Goal: Entertainment & Leisure: Browse casually

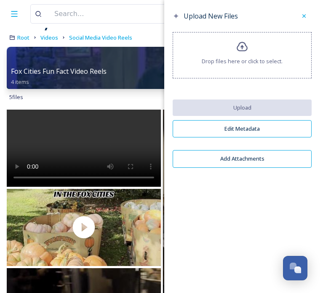
scroll to position [29, 0]
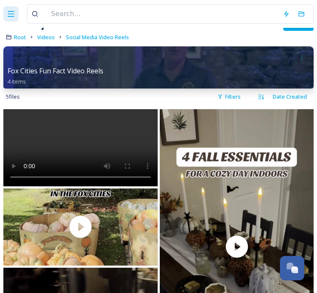
click at [14, 10] on icon at bounding box center [11, 14] width 8 height 8
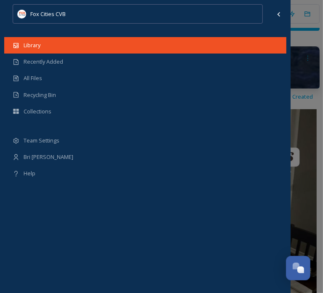
click at [145, 49] on div "Library" at bounding box center [145, 45] width 282 height 16
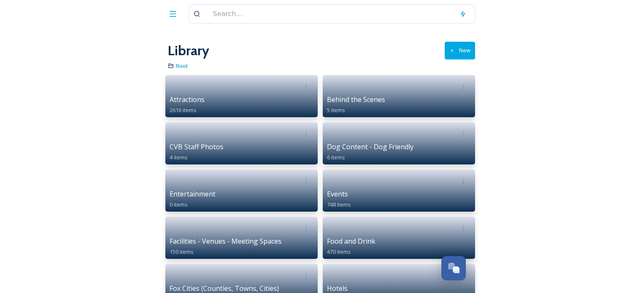
scroll to position [32, 0]
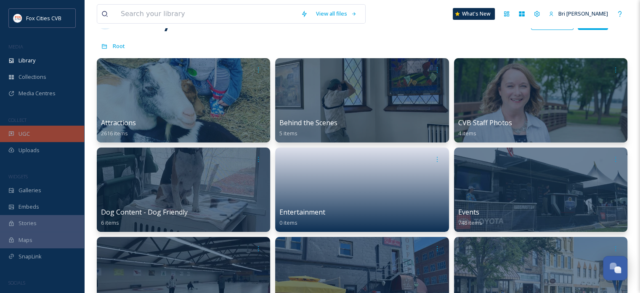
click at [56, 134] on div "UGC" at bounding box center [42, 133] width 84 height 16
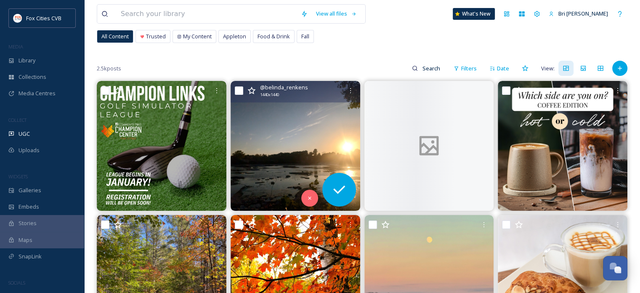
scroll to position [52, 0]
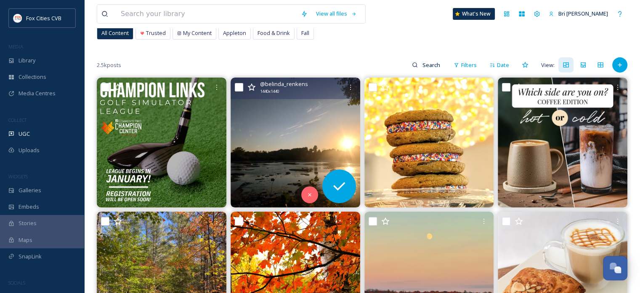
click at [250, 109] on img at bounding box center [296, 142] width 130 height 130
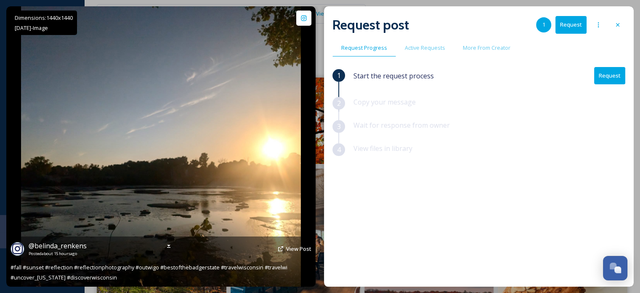
click at [250, 109] on img at bounding box center [161, 146] width 280 height 280
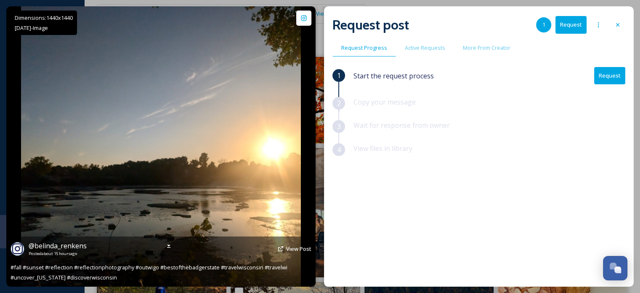
scroll to position [74, 0]
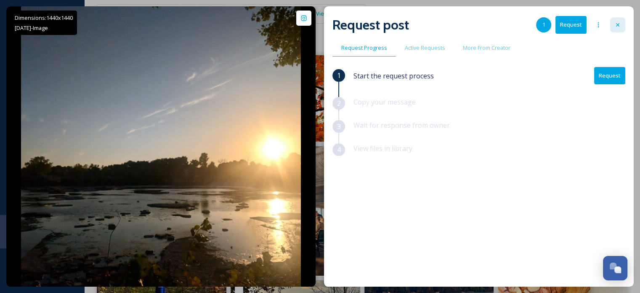
click at [316, 25] on icon at bounding box center [618, 24] width 7 height 7
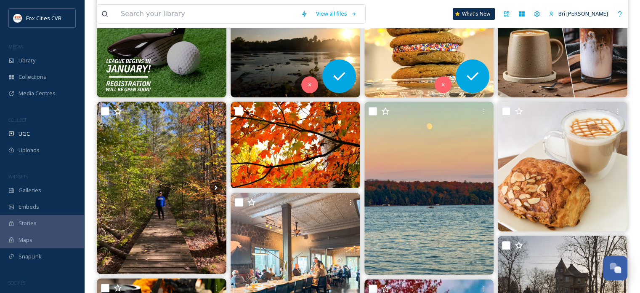
scroll to position [170, 0]
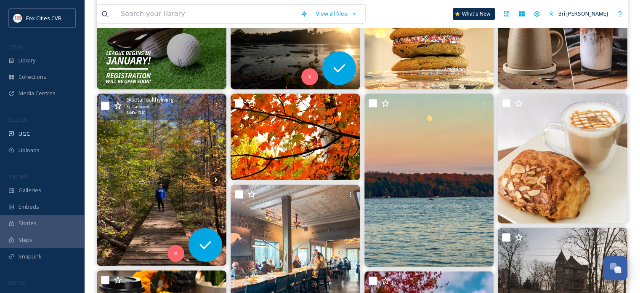
click at [138, 205] on img at bounding box center [162, 179] width 130 height 172
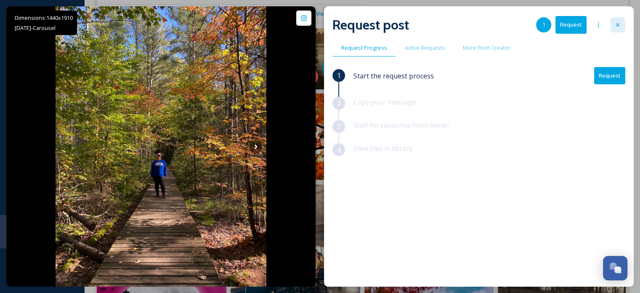
click at [316, 27] on icon at bounding box center [618, 24] width 7 height 7
